Goal: Information Seeking & Learning: Learn about a topic

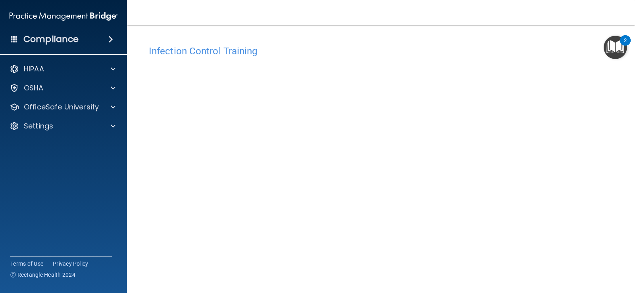
scroll to position [46, 0]
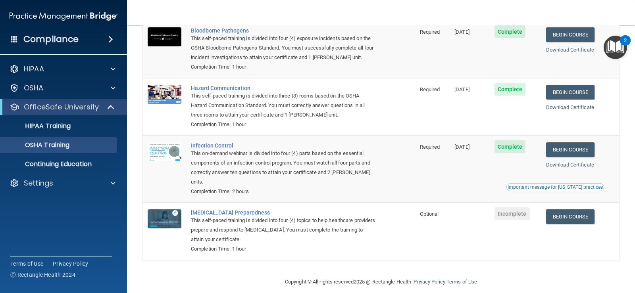
scroll to position [78, 0]
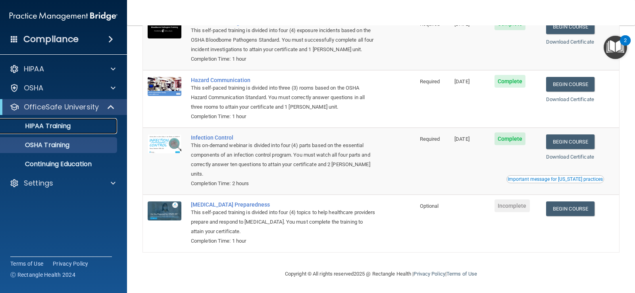
click at [76, 121] on link "HIPAA Training" at bounding box center [54, 126] width 125 height 16
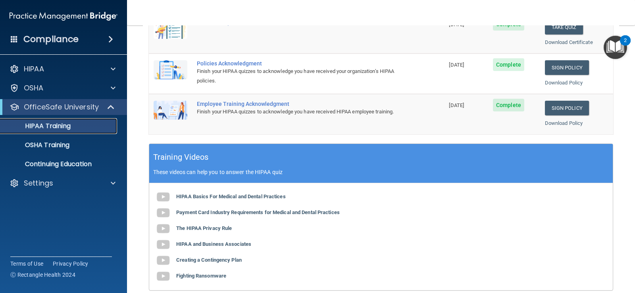
scroll to position [238, 0]
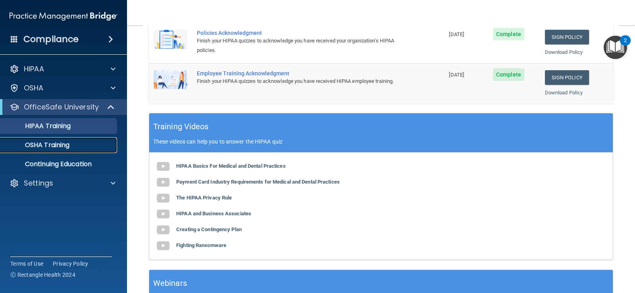
click at [71, 145] on div "OSHA Training" at bounding box center [59, 145] width 108 height 8
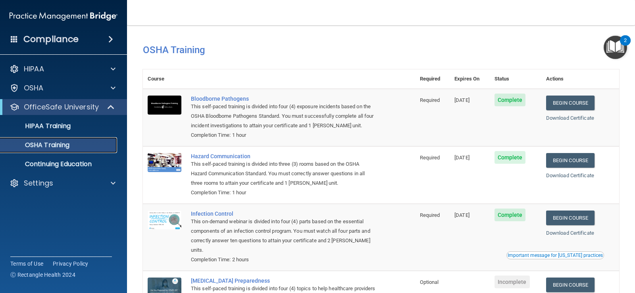
scroll to position [78, 0]
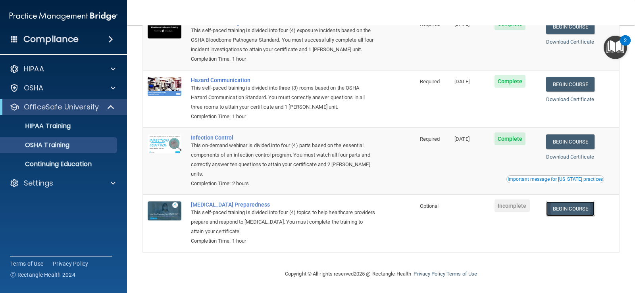
click at [572, 208] on link "Begin Course" at bounding box center [570, 209] width 48 height 15
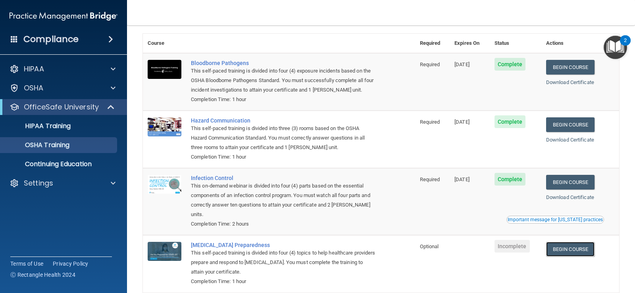
scroll to position [0, 0]
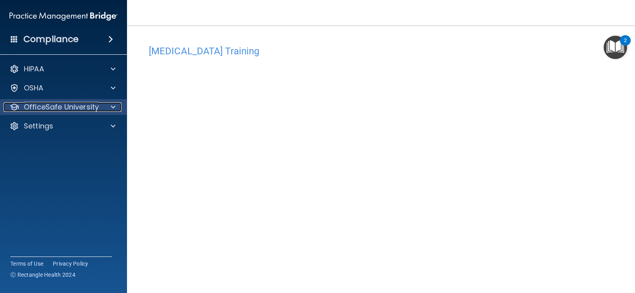
click at [93, 107] on p "OfficeSafe University" at bounding box center [61, 107] width 75 height 10
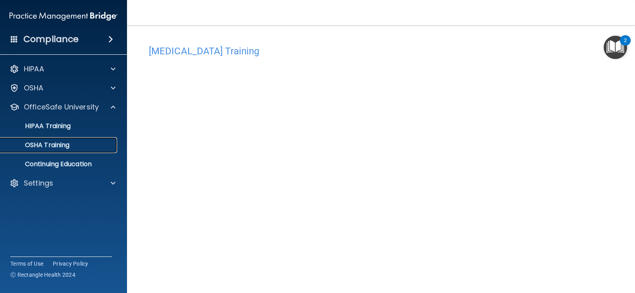
click at [81, 145] on div "OSHA Training" at bounding box center [59, 145] width 108 height 8
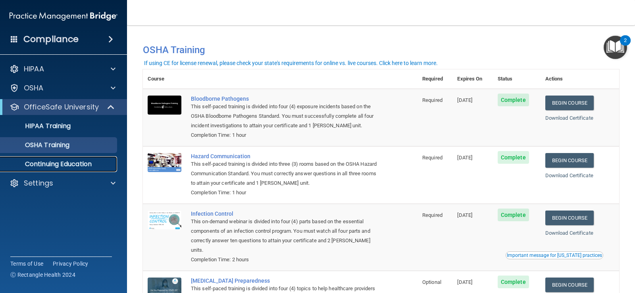
click at [59, 166] on p "Continuing Education" at bounding box center [59, 164] width 108 height 8
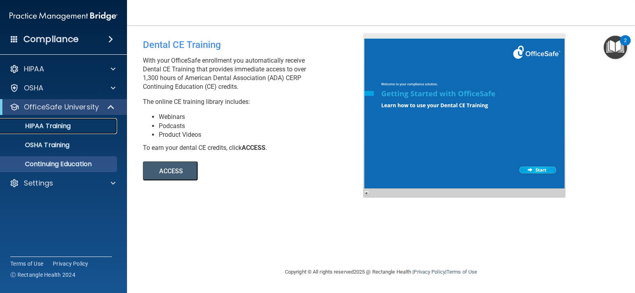
click at [84, 124] on div "HIPAA Training" at bounding box center [59, 126] width 108 height 8
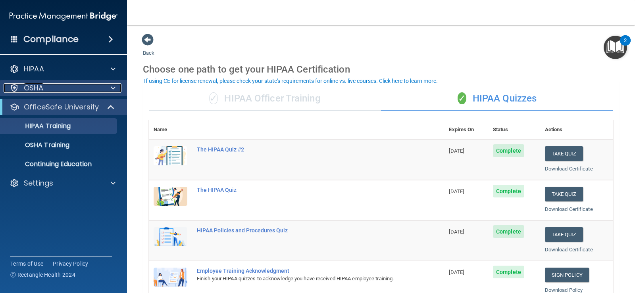
click at [71, 90] on div "OSHA" at bounding box center [53, 88] width 98 height 10
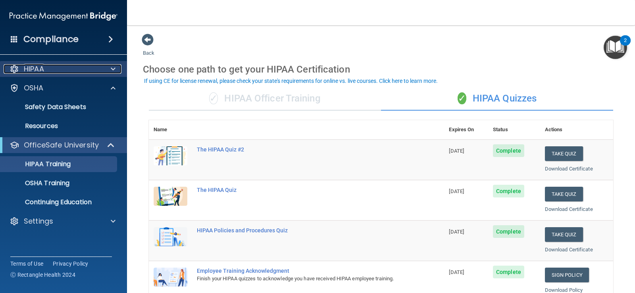
click at [67, 68] on div "HIPAA" at bounding box center [53, 69] width 98 height 10
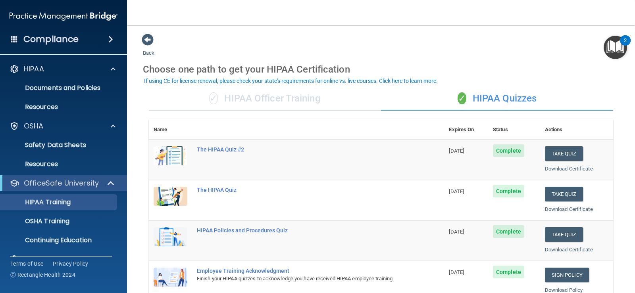
click at [149, 41] on span at bounding box center [148, 40] width 12 height 12
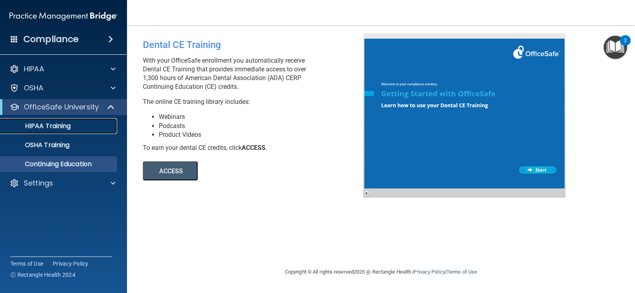
click at [85, 119] on link "HIPAA Training" at bounding box center [54, 126] width 125 height 16
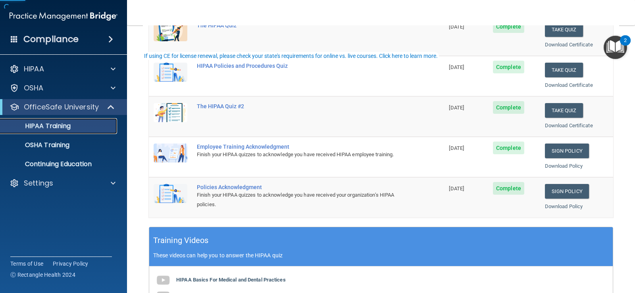
scroll to position [159, 0]
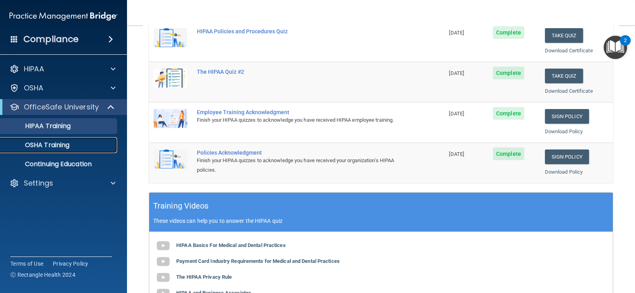
click at [52, 145] on p "OSHA Training" at bounding box center [37, 145] width 64 height 8
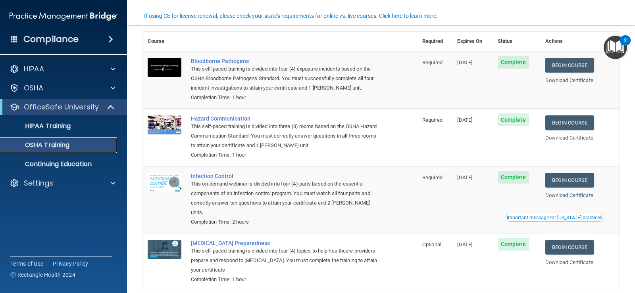
scroll to position [69, 0]
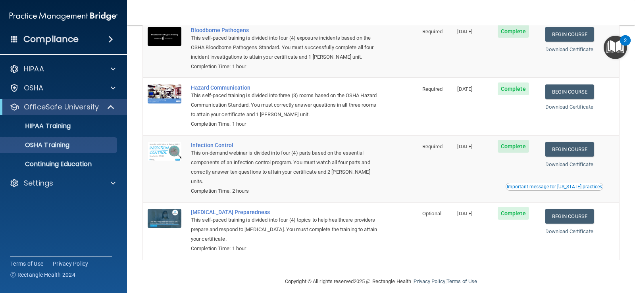
click at [83, 39] on div "Compliance" at bounding box center [63, 39] width 127 height 17
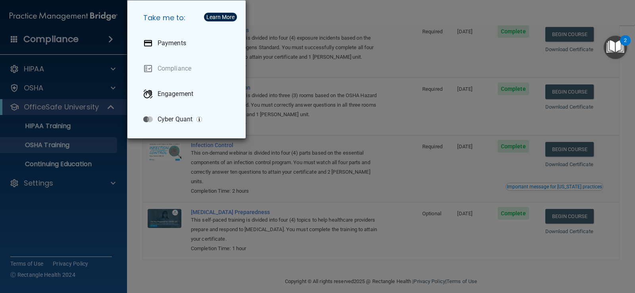
click at [19, 65] on div "Take me to: Payments Compliance Engagement Cyber Quant" at bounding box center [317, 146] width 635 height 293
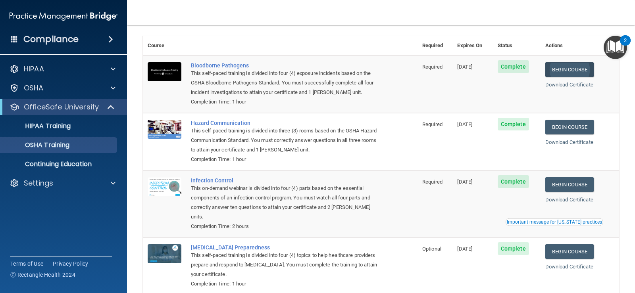
scroll to position [0, 0]
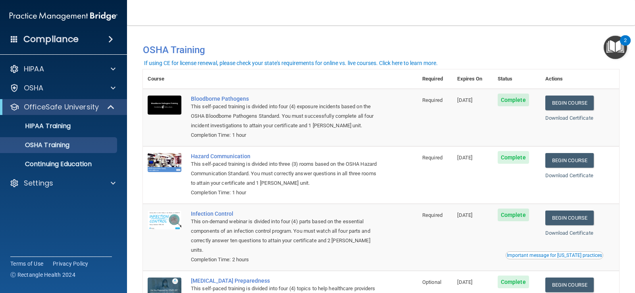
click at [57, 18] on img at bounding box center [64, 16] width 108 height 16
click at [58, 16] on img at bounding box center [64, 16] width 108 height 16
